Goal: Transaction & Acquisition: Subscribe to service/newsletter

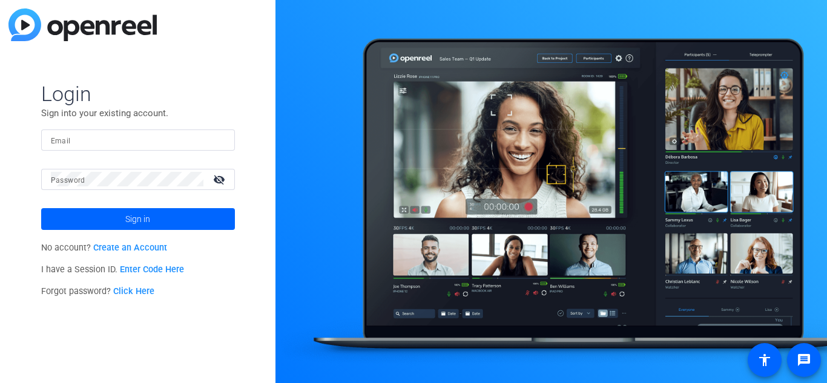
click at [101, 131] on div at bounding box center [138, 140] width 174 height 21
type input "[EMAIL_ADDRESS][DOMAIN_NAME]"
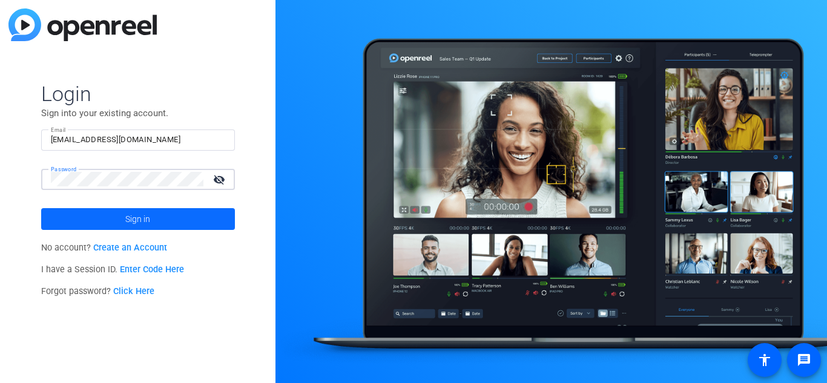
click at [87, 208] on span at bounding box center [138, 219] width 194 height 29
click at [212, 213] on span at bounding box center [138, 219] width 194 height 29
click at [138, 245] on link "Create an Account" at bounding box center [130, 248] width 74 height 10
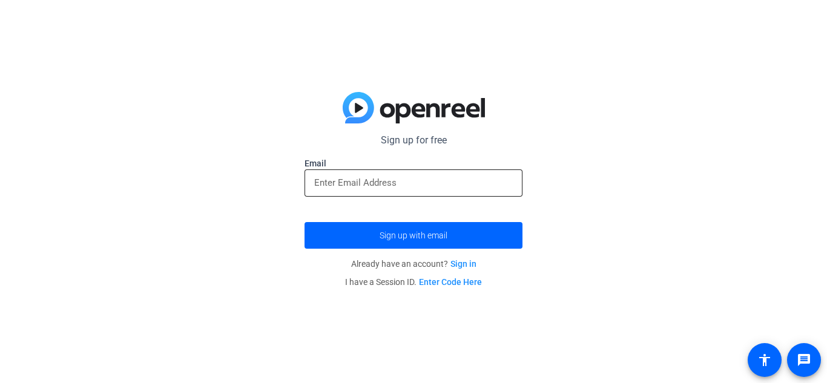
click at [408, 188] on input "email" at bounding box center [413, 183] width 199 height 15
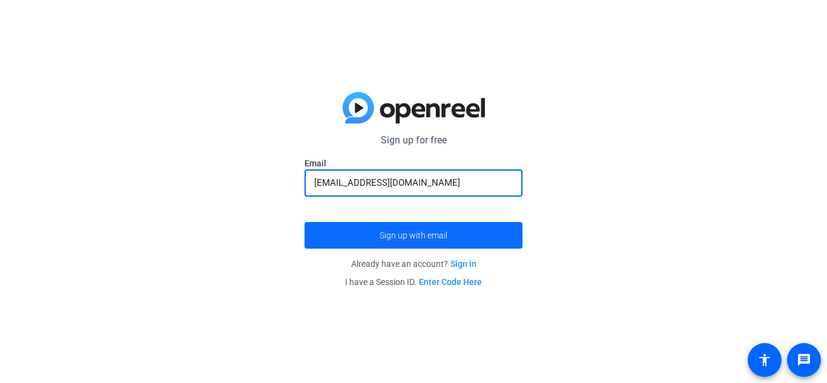
click at [421, 229] on span "submit" at bounding box center [414, 235] width 218 height 29
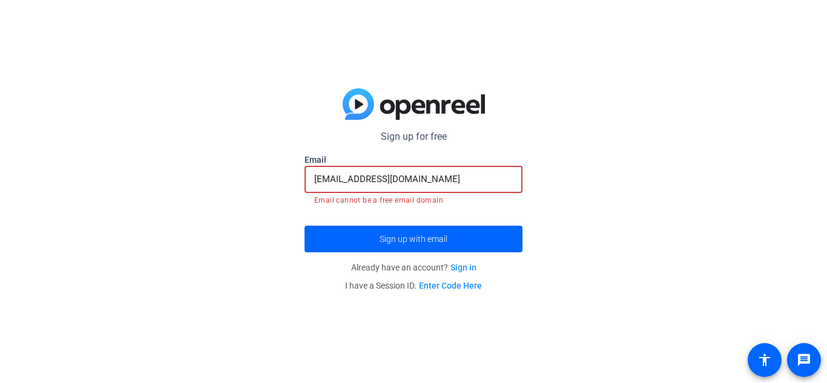
click at [484, 177] on input "[EMAIL_ADDRESS][DOMAIN_NAME]" at bounding box center [413, 179] width 199 height 15
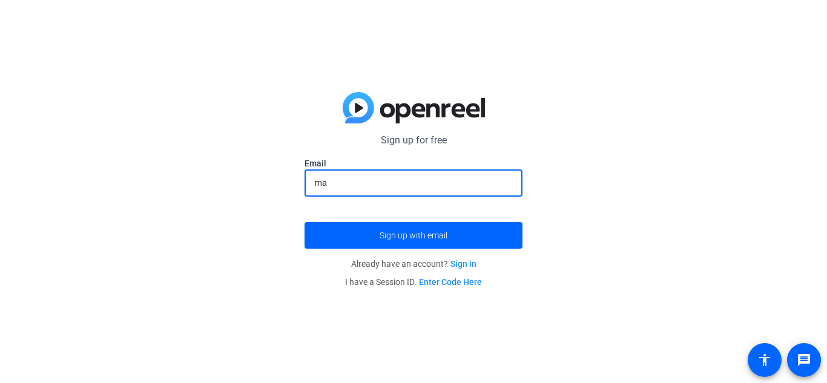
type input "m"
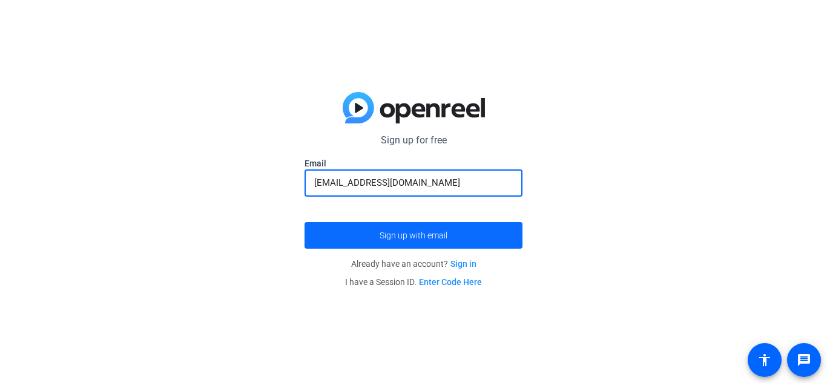
type input "[EMAIL_ADDRESS][DOMAIN_NAME]"
click at [464, 246] on span "submit" at bounding box center [414, 235] width 218 height 29
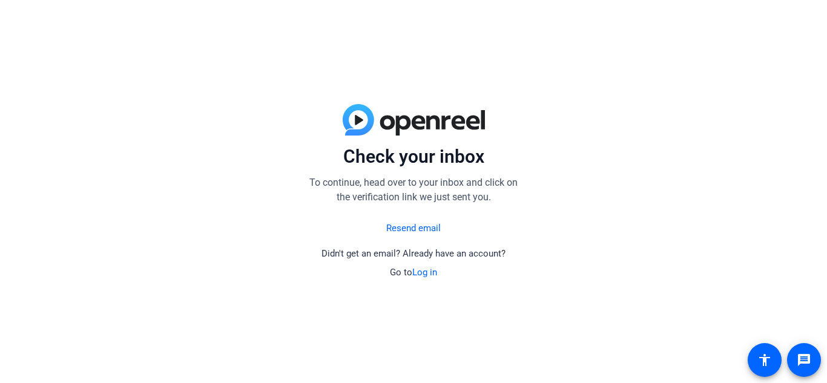
click at [427, 272] on link "Log in" at bounding box center [424, 272] width 25 height 11
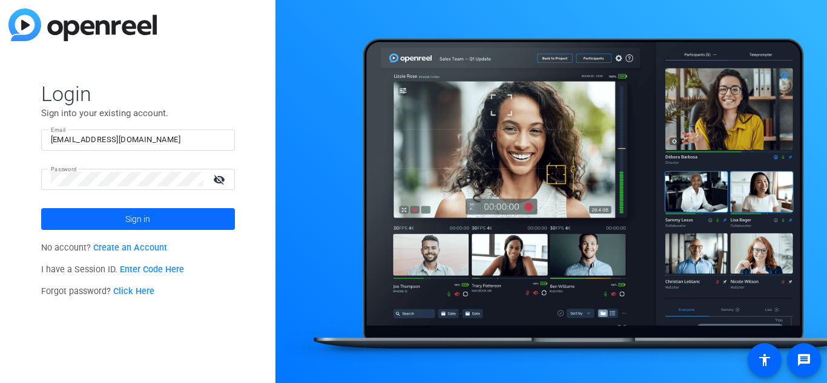
click at [138, 226] on span "Sign in" at bounding box center [137, 219] width 25 height 30
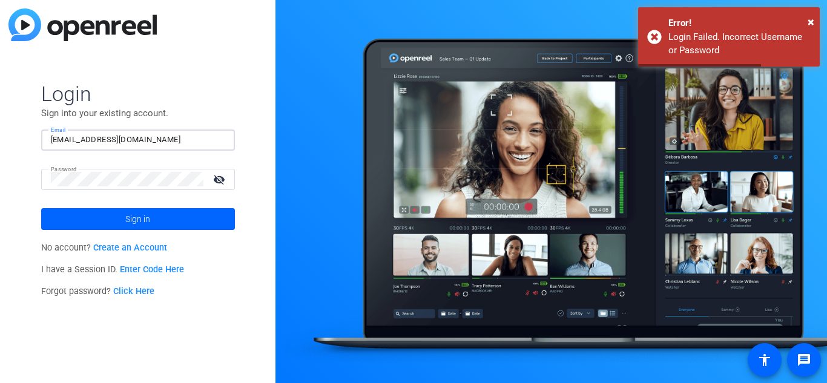
click at [190, 137] on input "[EMAIL_ADDRESS][DOMAIN_NAME]" at bounding box center [138, 140] width 174 height 15
type input "m"
